Goal: Information Seeking & Learning: Check status

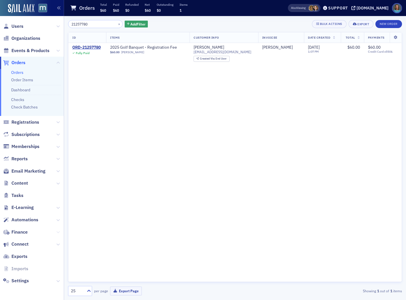
click at [56, 231] on icon at bounding box center [57, 231] width 3 height 3
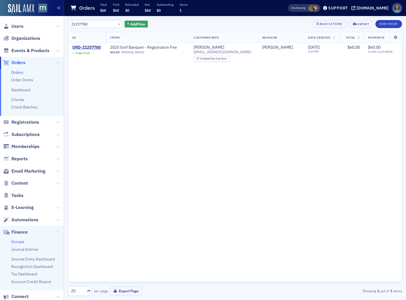
click at [16, 242] on link "Groups" at bounding box center [17, 241] width 13 height 5
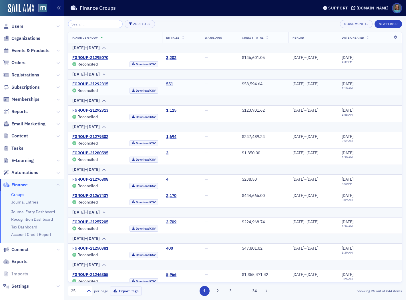
click at [107, 83] on link "FGROUP-21292315" at bounding box center [90, 83] width 36 height 5
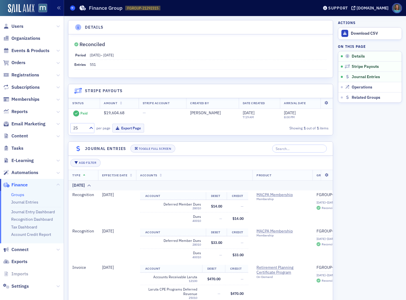
click at [72, 7] on icon at bounding box center [72, 8] width 2 height 3
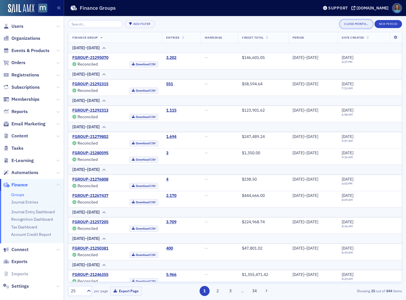
click at [349, 25] on button "Close Month…" at bounding box center [356, 24] width 32 height 8
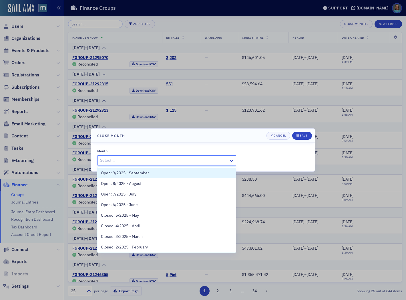
click at [232, 164] on div at bounding box center [232, 159] width 7 height 9
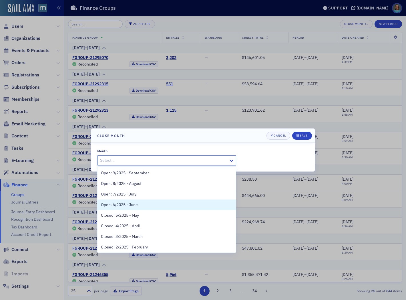
click at [131, 205] on span "Open: 6/2025 - June" at bounding box center [119, 205] width 37 height 6
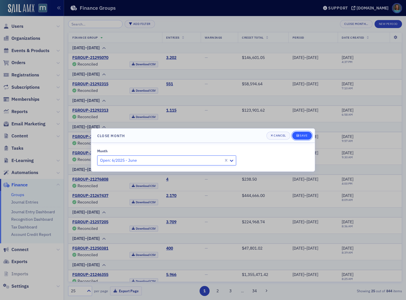
click at [300, 135] on div "Save" at bounding box center [304, 135] width 8 height 3
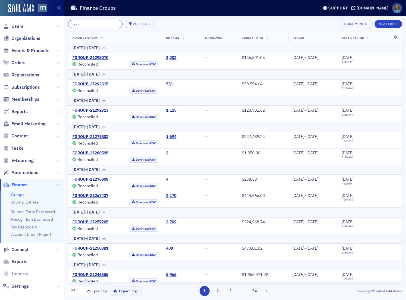
click at [99, 22] on input "search" at bounding box center [95, 24] width 55 height 8
click at [25, 64] on span "Orders" at bounding box center [18, 62] width 14 height 6
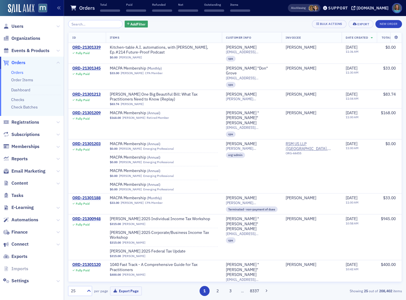
click at [94, 23] on input "search" at bounding box center [95, 24] width 55 height 8
click at [91, 24] on input "search" at bounding box center [95, 24] width 55 height 8
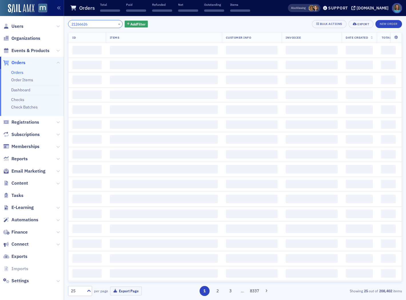
type input "21266626"
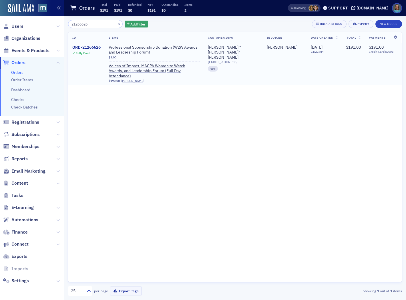
click at [98, 46] on div "ORD-21266626" at bounding box center [86, 47] width 28 height 5
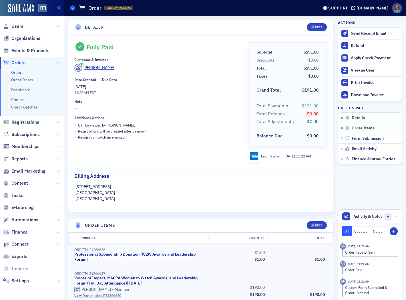
click at [73, 9] on icon at bounding box center [72, 8] width 2 height 3
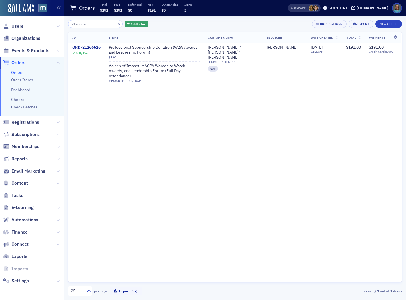
drag, startPoint x: 101, startPoint y: 24, endPoint x: 72, endPoint y: 23, distance: 29.2
click at [72, 23] on input "21266626" at bounding box center [95, 24] width 55 height 8
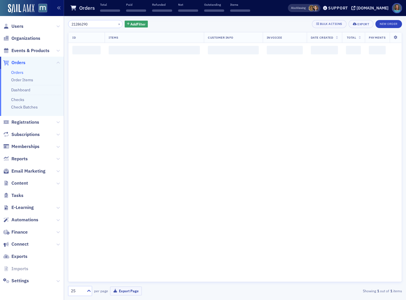
type input "21286290"
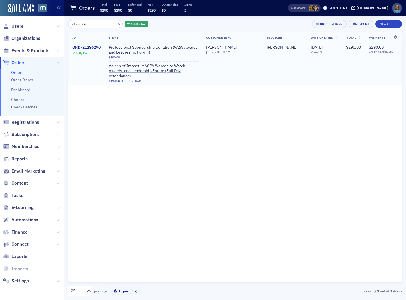
click at [97, 48] on div "ORD-21286290" at bounding box center [86, 47] width 28 height 5
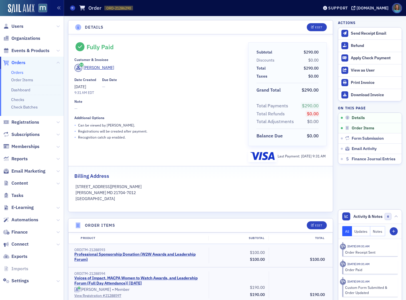
click at [22, 73] on link "Orders" at bounding box center [17, 72] width 12 height 5
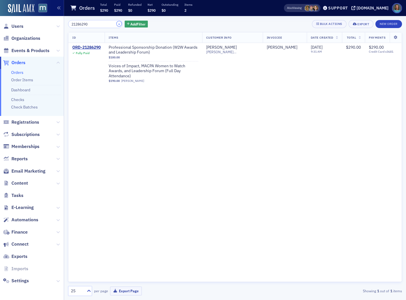
click at [117, 23] on button "×" at bounding box center [119, 23] width 5 height 5
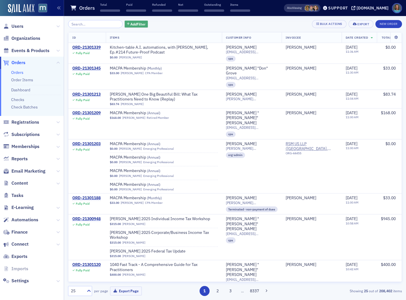
click at [130, 23] on span "Add Filter" at bounding box center [137, 23] width 15 height 5
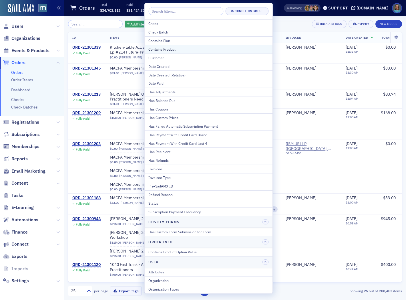
click at [161, 48] on div "Contains Product" at bounding box center [208, 49] width 120 height 5
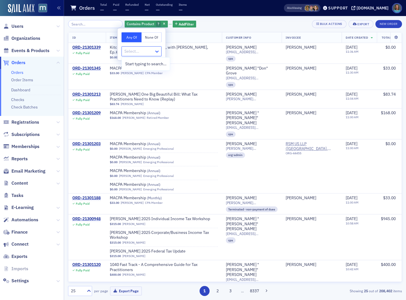
click at [156, 52] on icon at bounding box center [157, 52] width 6 height 6
click at [145, 50] on div at bounding box center [139, 51] width 30 height 7
type input "professional sponsor"
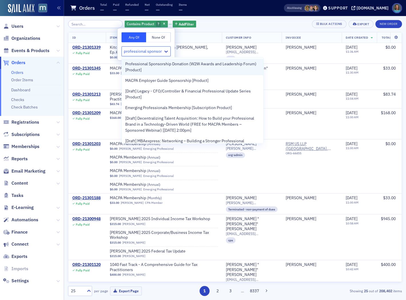
click at [151, 67] on span "Professional Sponsorship Donation (W2W Awards and Leadership Forum) [Product]" at bounding box center [192, 67] width 135 height 12
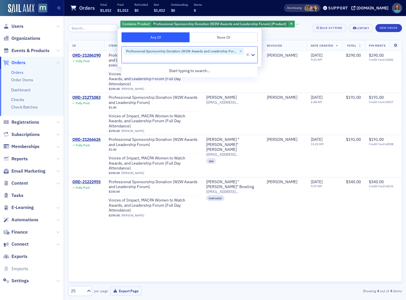
click at [238, 230] on div "ID Items Customer Info Invoicee Date Created Total Payments ORD-21286290 Fully …" at bounding box center [235, 161] width 334 height 242
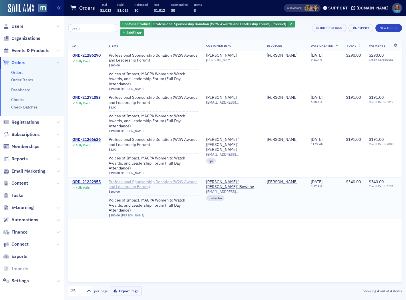
click at [190, 179] on span "Professional Sponsorship Donation (W2W Awards and Leadership Forum)" at bounding box center [153, 184] width 89 height 10
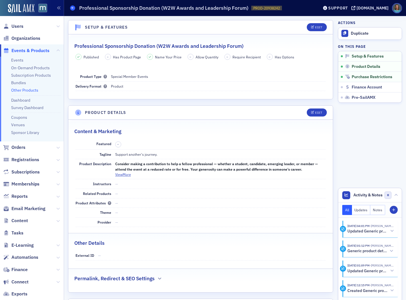
click at [71, 7] on icon at bounding box center [72, 8] width 2 height 3
click at [72, 9] on icon at bounding box center [72, 8] width 2 height 3
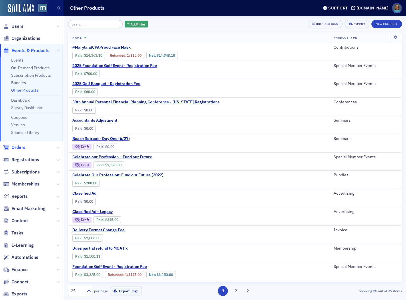
click at [18, 148] on span "Orders" at bounding box center [18, 147] width 14 height 6
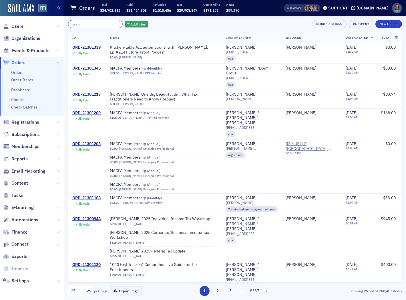
click at [95, 25] on input "search" at bounding box center [95, 24] width 55 height 8
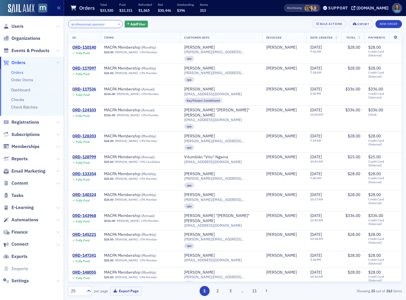
type input "professional sponsor"
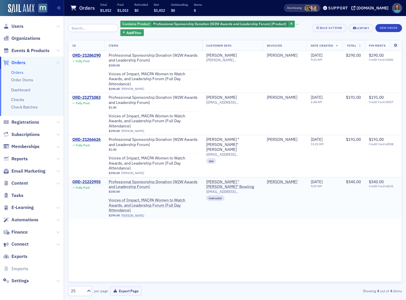
click at [97, 179] on div "ORD-21222955" at bounding box center [86, 181] width 28 height 5
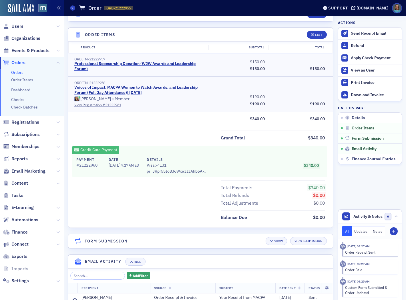
scroll to position [256, 0]
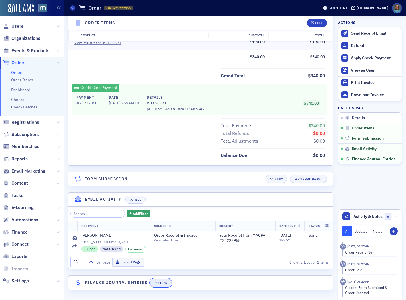
click at [164, 281] on div "Show" at bounding box center [162, 282] width 9 height 3
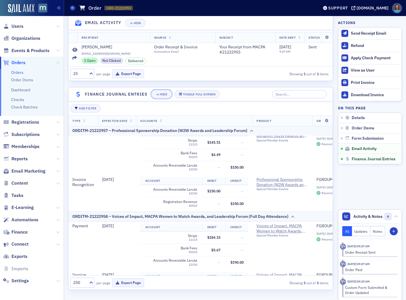
scroll to position [0, 0]
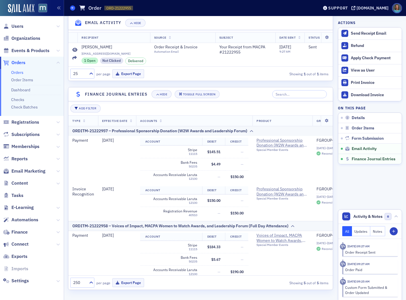
click at [73, 6] on span at bounding box center [72, 7] width 5 height 5
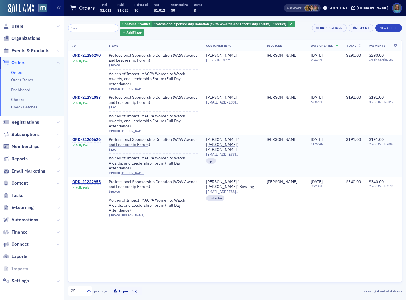
click at [96, 137] on div "ORD-21266626" at bounding box center [86, 139] width 28 height 5
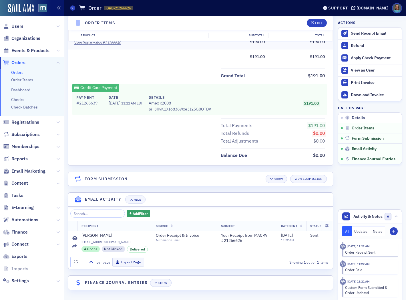
scroll to position [256, 0]
click at [157, 284] on button "Show" at bounding box center [160, 282] width 21 height 8
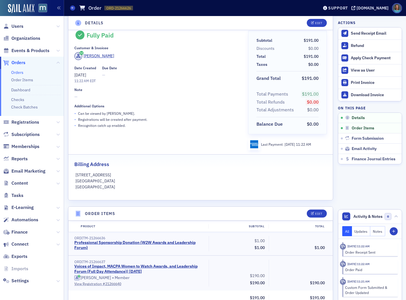
scroll to position [0, 0]
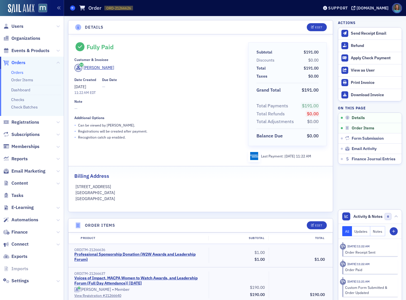
click at [74, 8] on span at bounding box center [72, 7] width 5 height 5
